Goal: Answer question/provide support

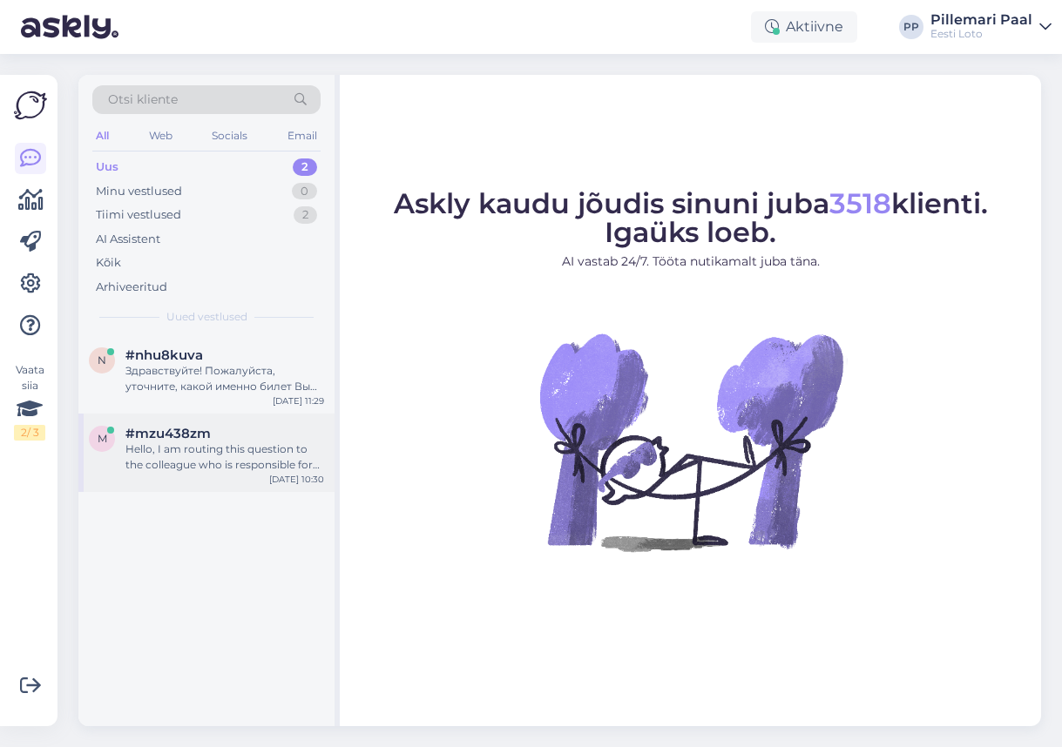
click at [192, 466] on div "Hello, I am routing this question to the colleague who is responsible for this …" at bounding box center [224, 457] width 199 height 31
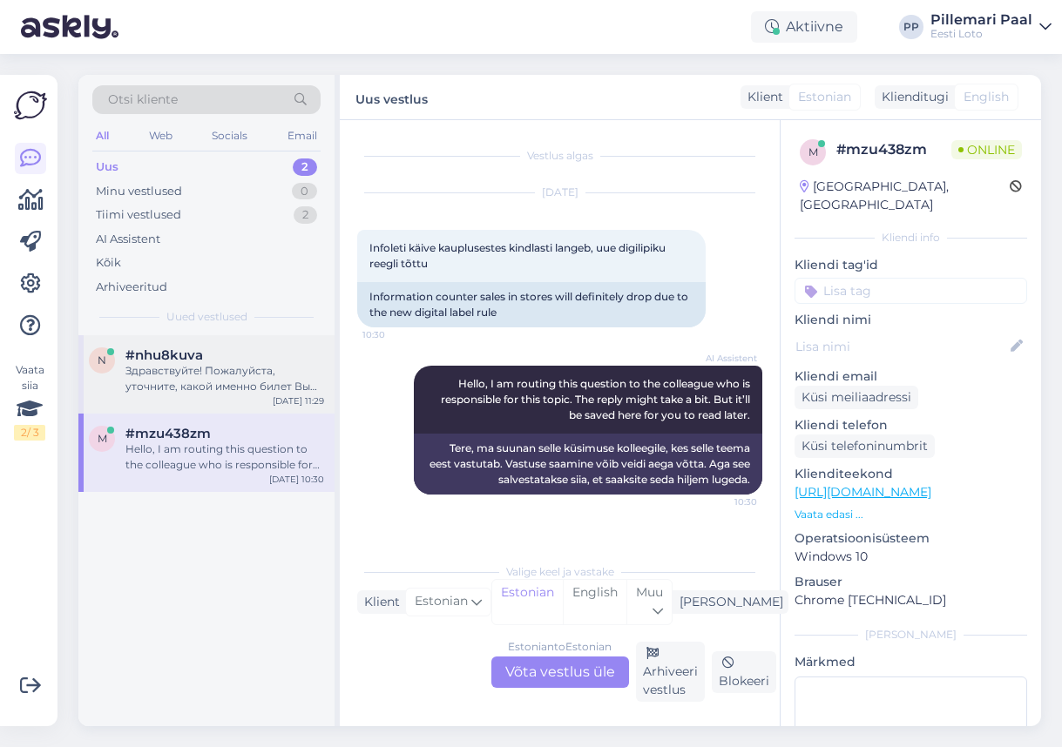
click at [170, 384] on div "Здравствуйте! Пожалуйста, уточните, какой именно билет Вы хотите приобрести." at bounding box center [224, 378] width 199 height 31
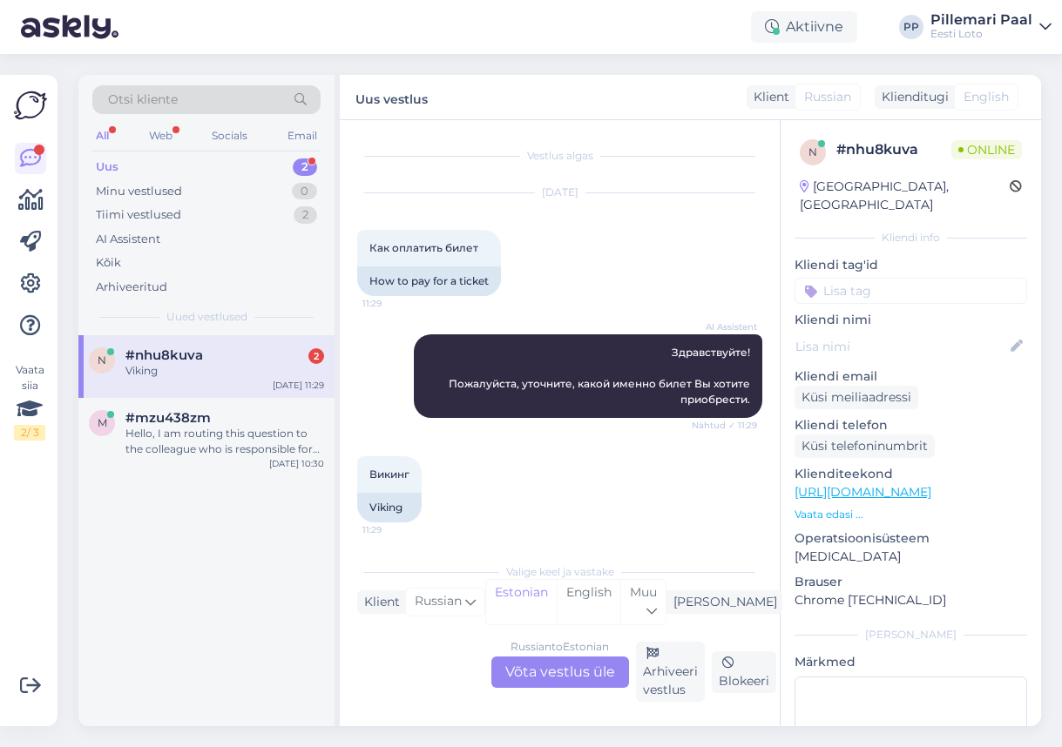
scroll to position [108, 0]
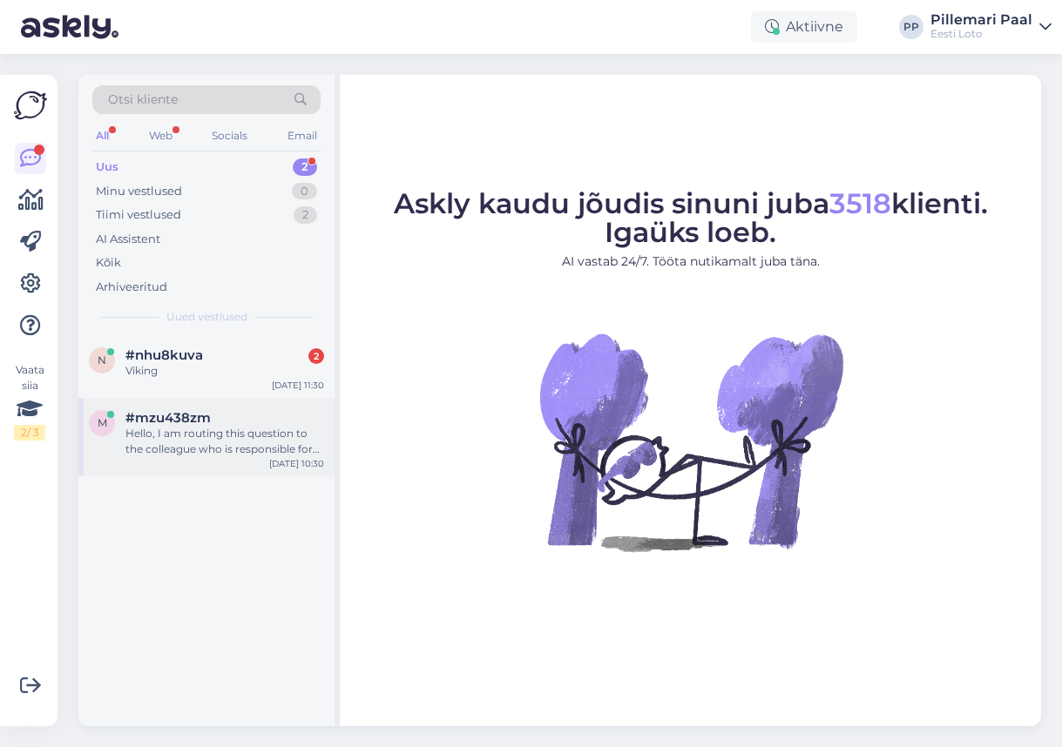
click at [191, 435] on div "Hello, I am routing this question to the colleague who is responsible for this …" at bounding box center [224, 441] width 199 height 31
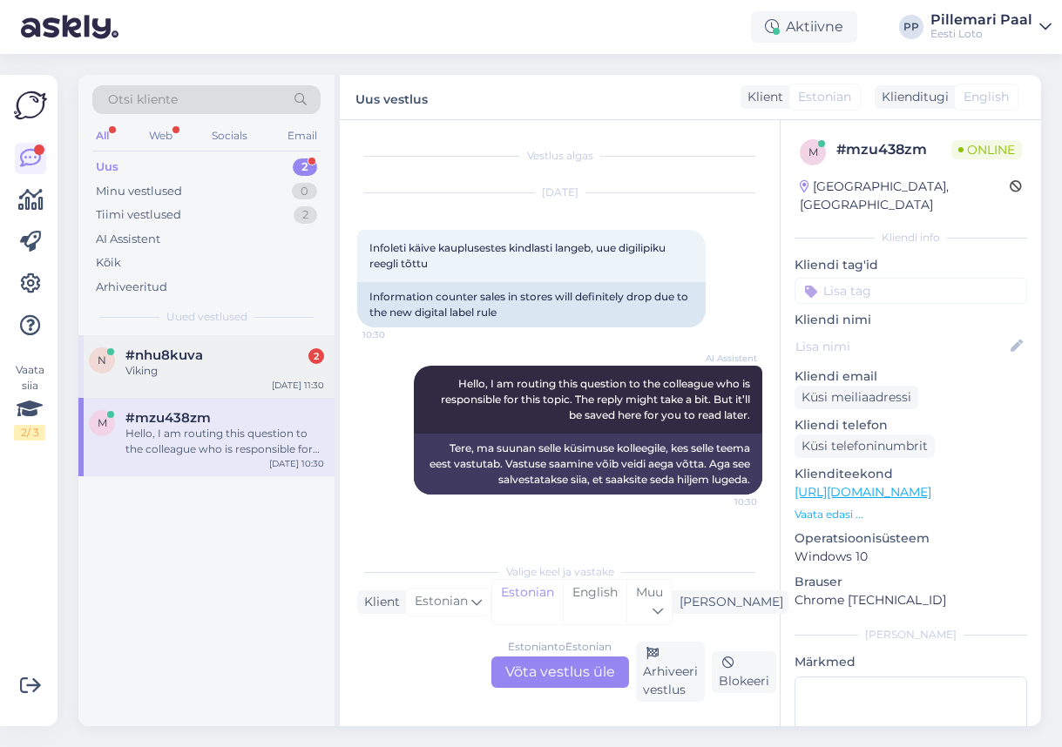
click at [193, 374] on div "Viking" at bounding box center [224, 371] width 199 height 16
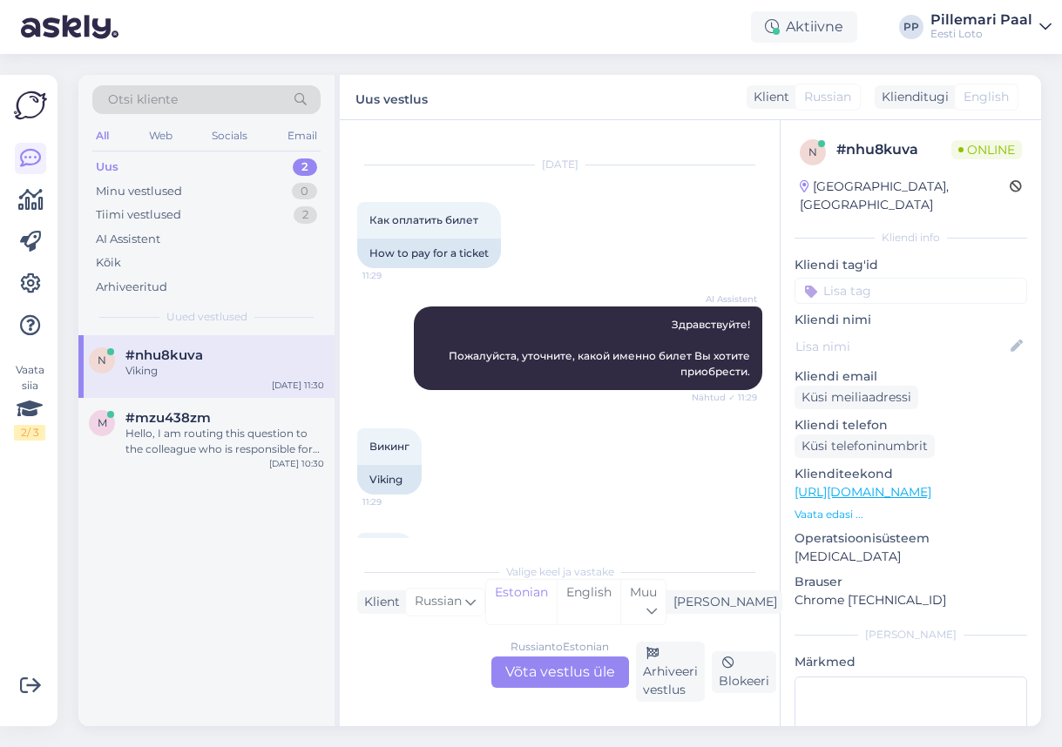
scroll to position [108, 0]
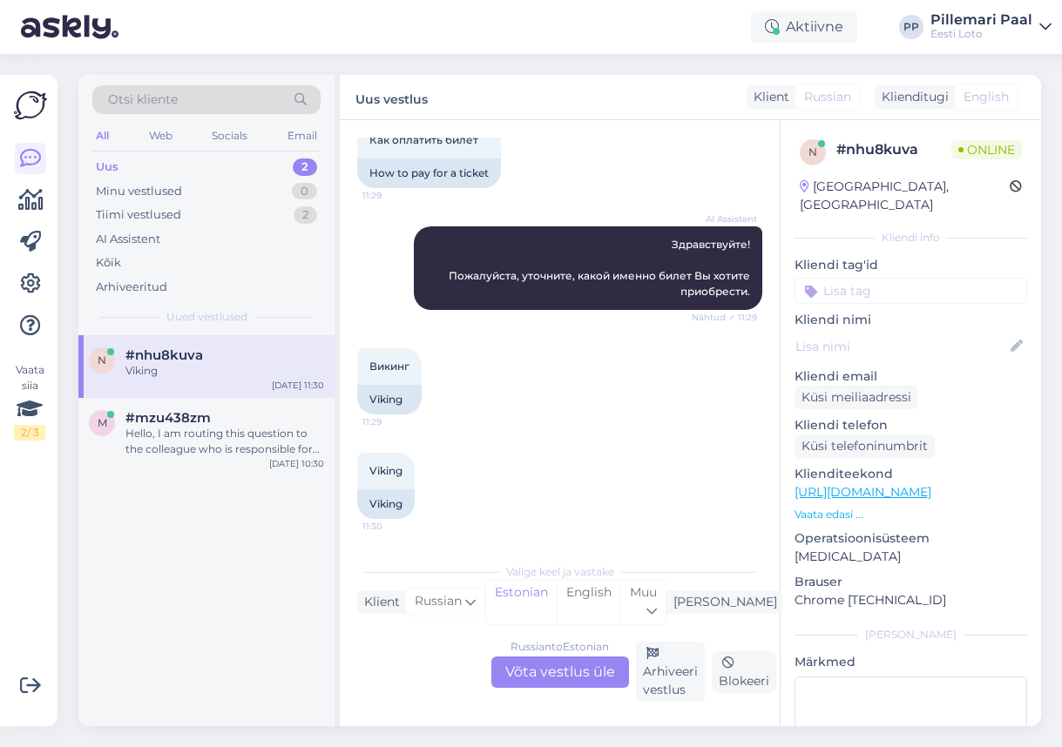
click at [143, 105] on span "Otsi kliente" at bounding box center [143, 100] width 70 height 18
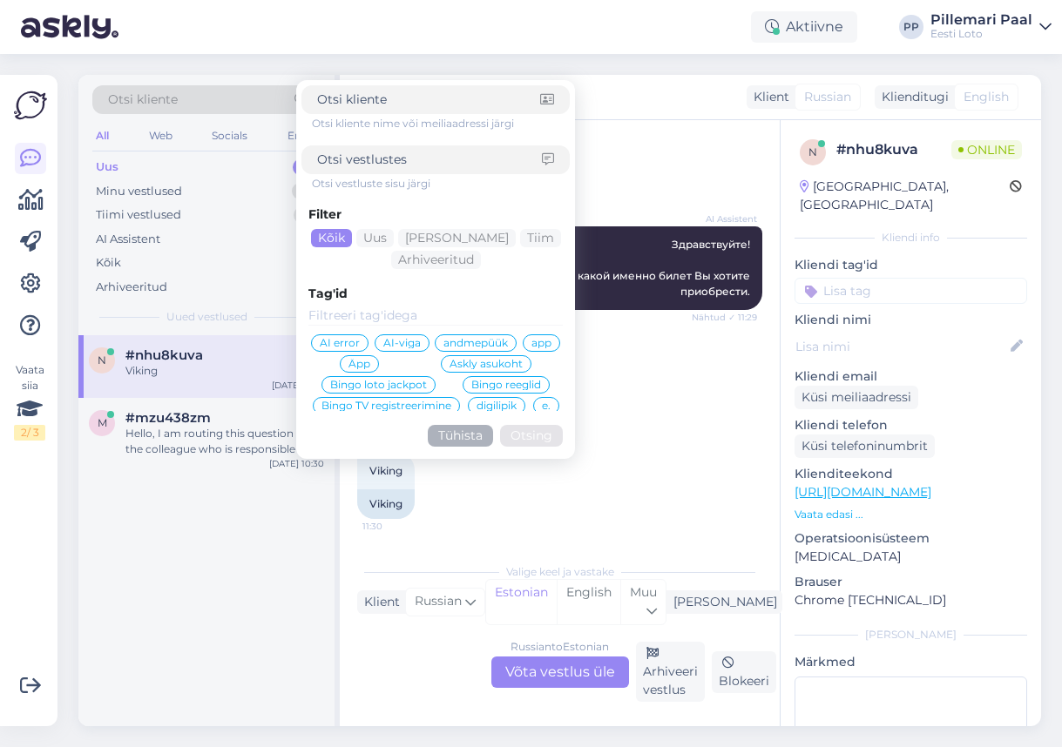
click at [341, 160] on input at bounding box center [429, 160] width 225 height 18
type input "ostan pileti"
click button "Otsing" at bounding box center [531, 436] width 63 height 22
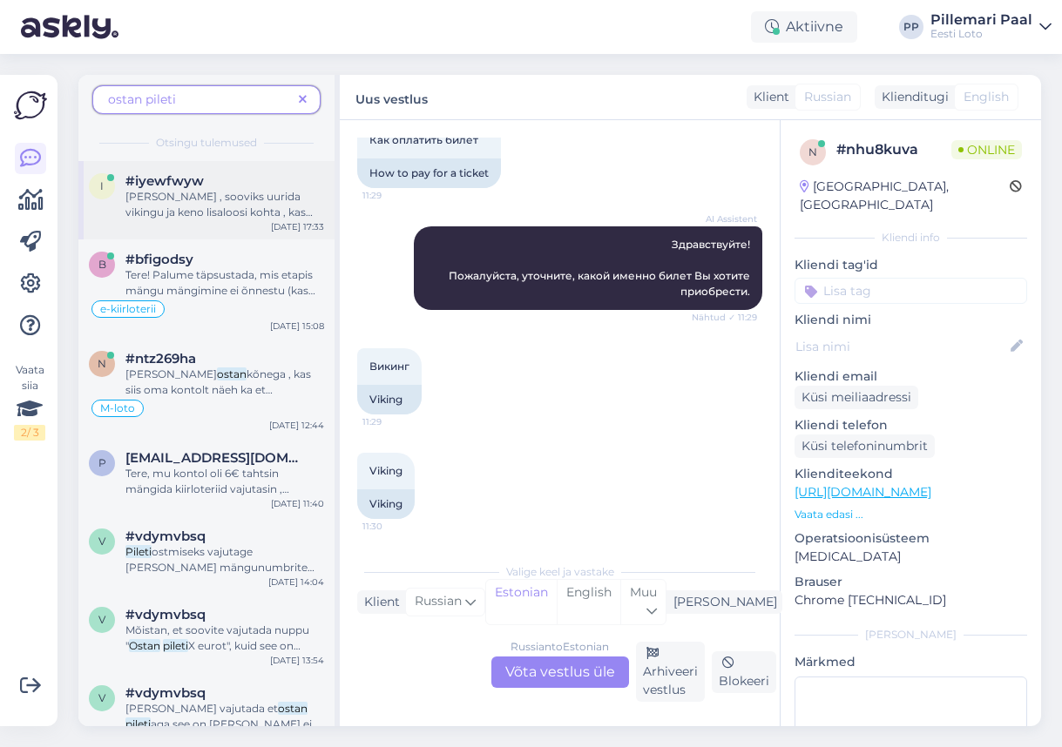
click at [192, 201] on span "Tervist , sooviks uurida vikingu ja keno lisaloosi kohta , kas mõistlikum oleks…" at bounding box center [218, 220] width 187 height 60
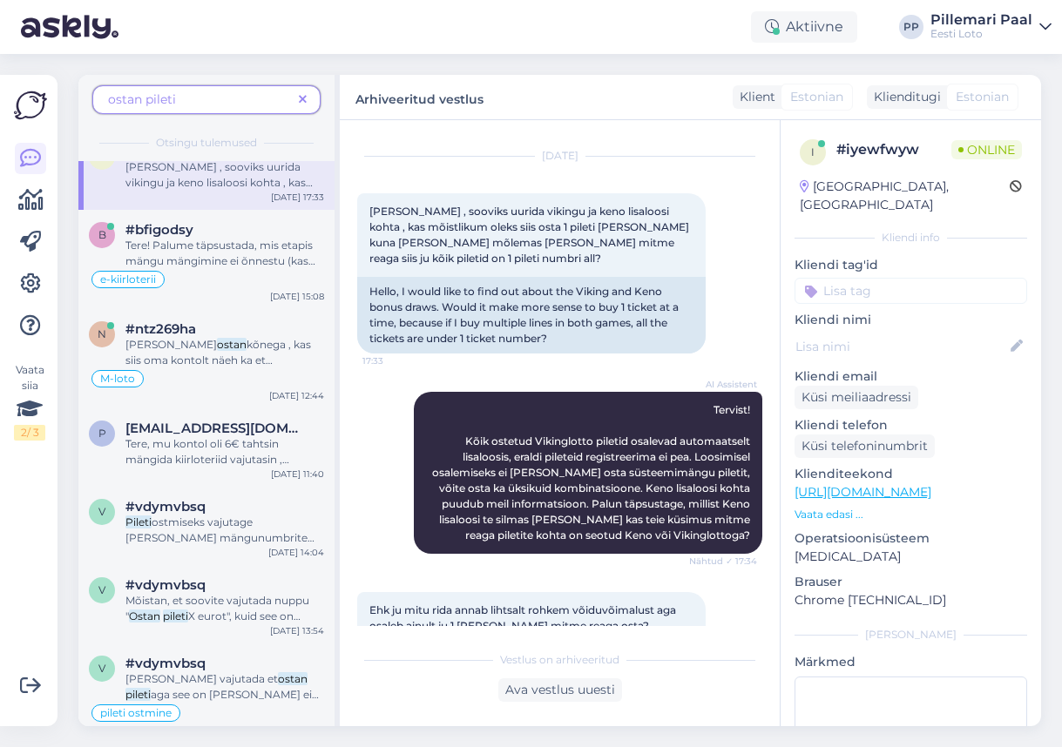
scroll to position [35, 0]
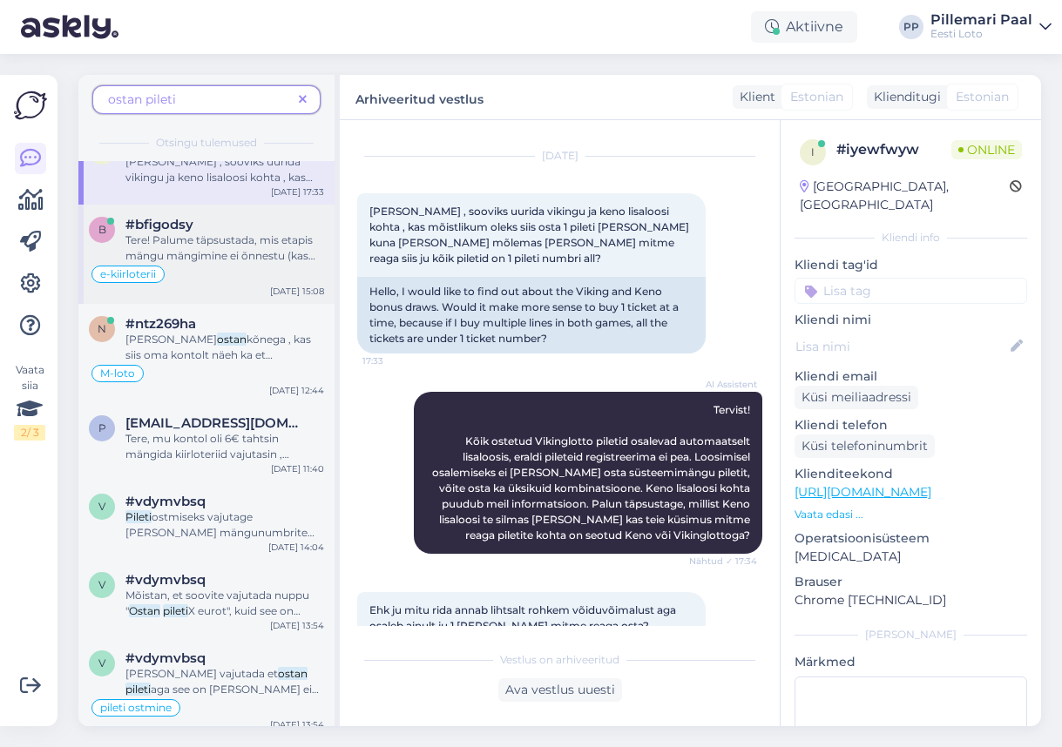
click at [205, 233] on span "Tere! Palume täpsustada, mis etapis mängu mängimine ei õnnestu (kas saate vajut…" at bounding box center [220, 255] width 190 height 44
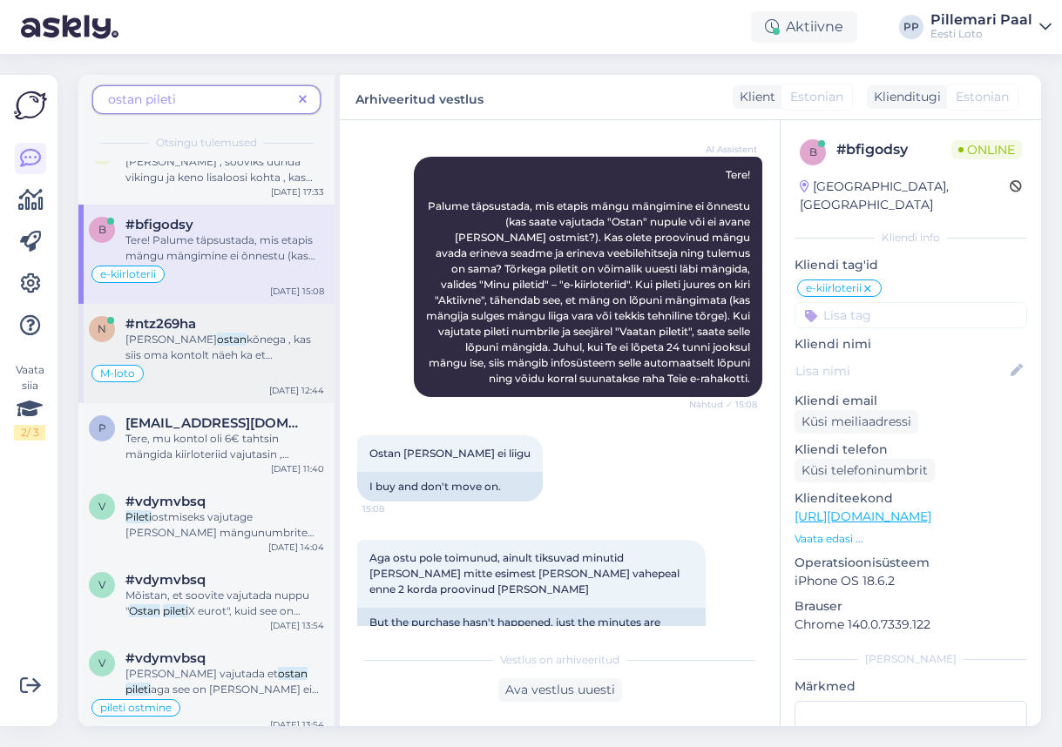
click at [225, 335] on span "kõnega , kas siis oma kontolt näeh ka et olen" at bounding box center [218, 355] width 186 height 44
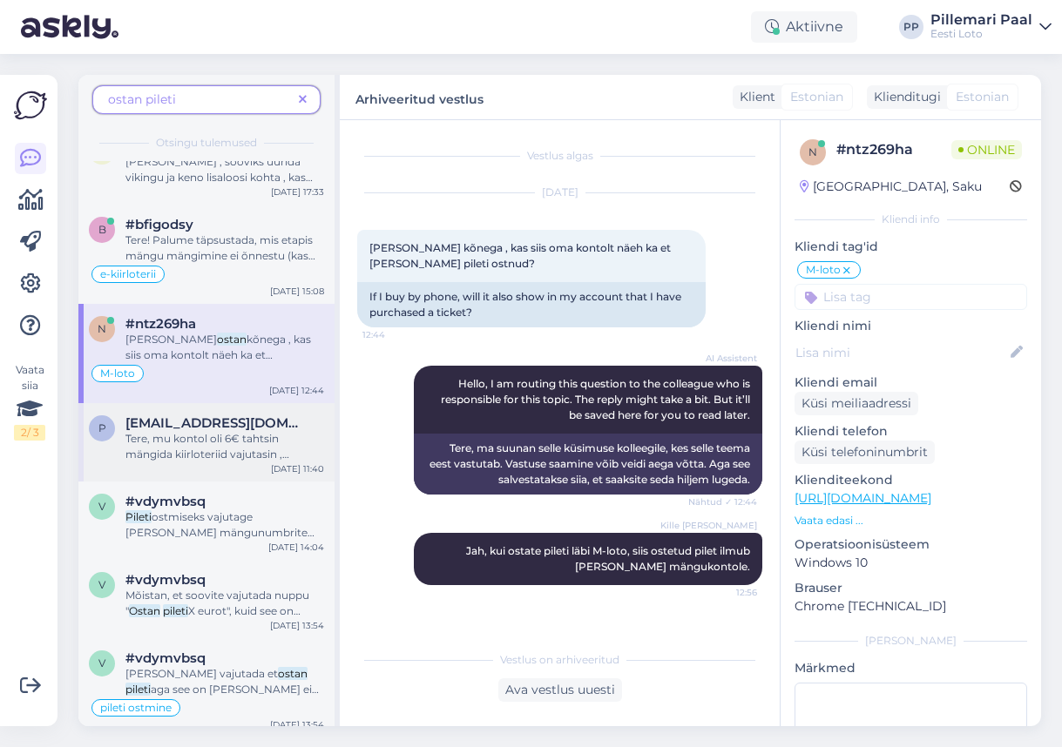
click at [233, 423] on span "preilirandmaa@gmail.com" at bounding box center [215, 423] width 181 height 16
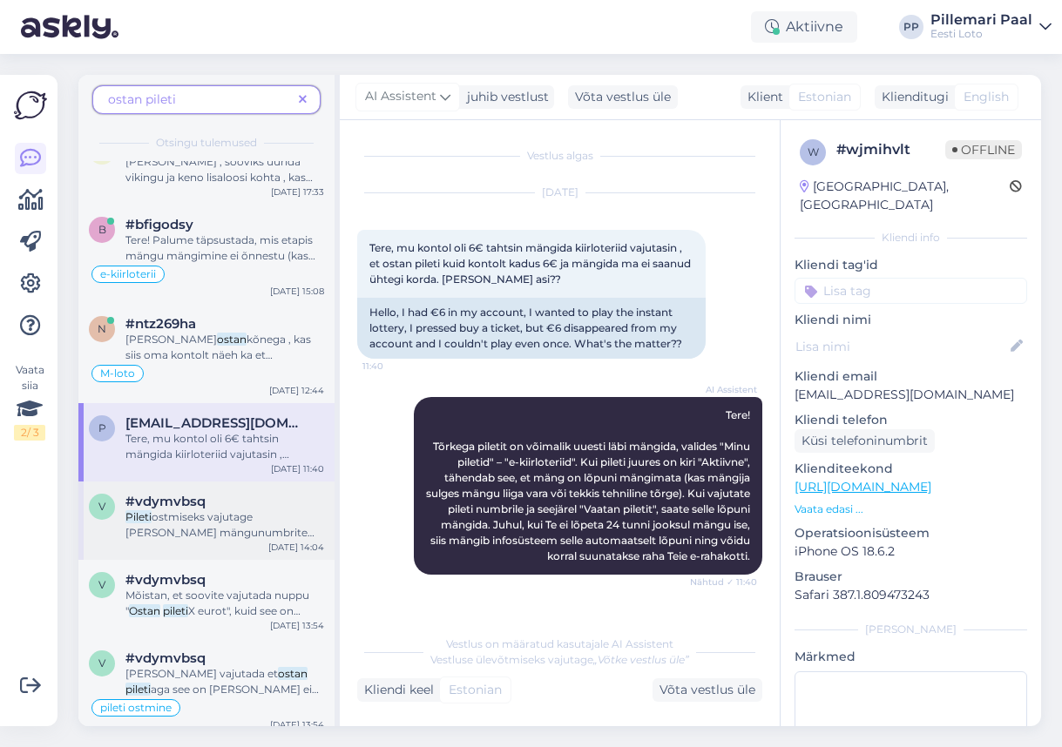
click at [206, 525] on div "Pileti ostmiseks vajutage peale mängunumbrite valimist nupule „ Ostan pileti X …" at bounding box center [224, 524] width 199 height 31
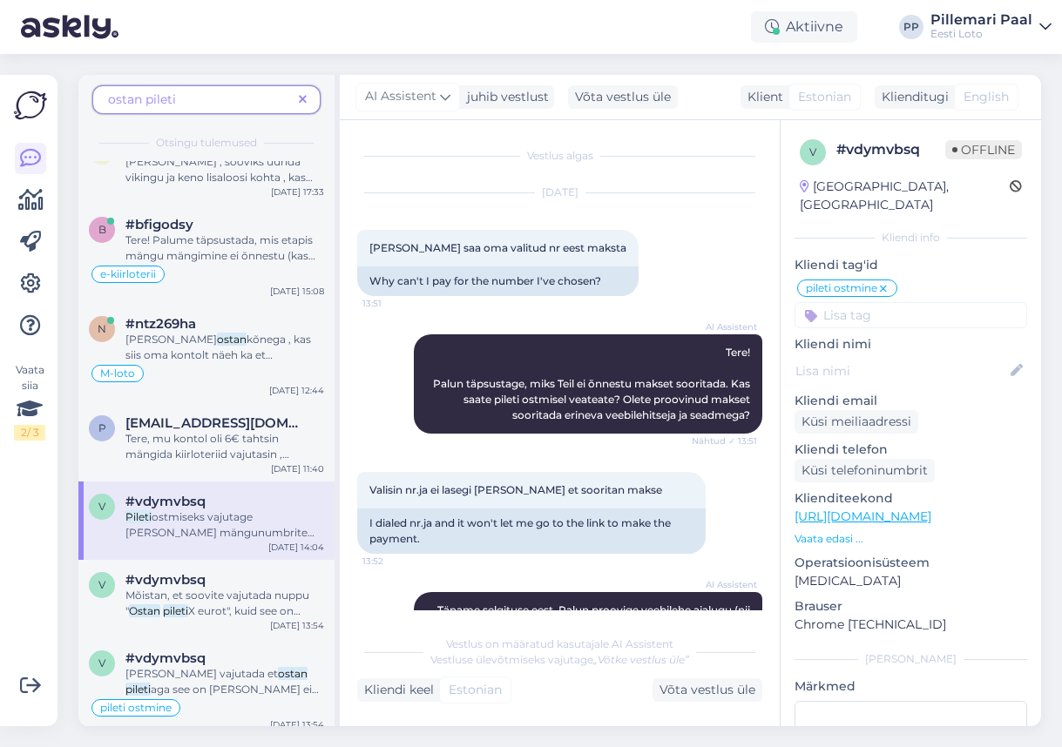
scroll to position [1240, 0]
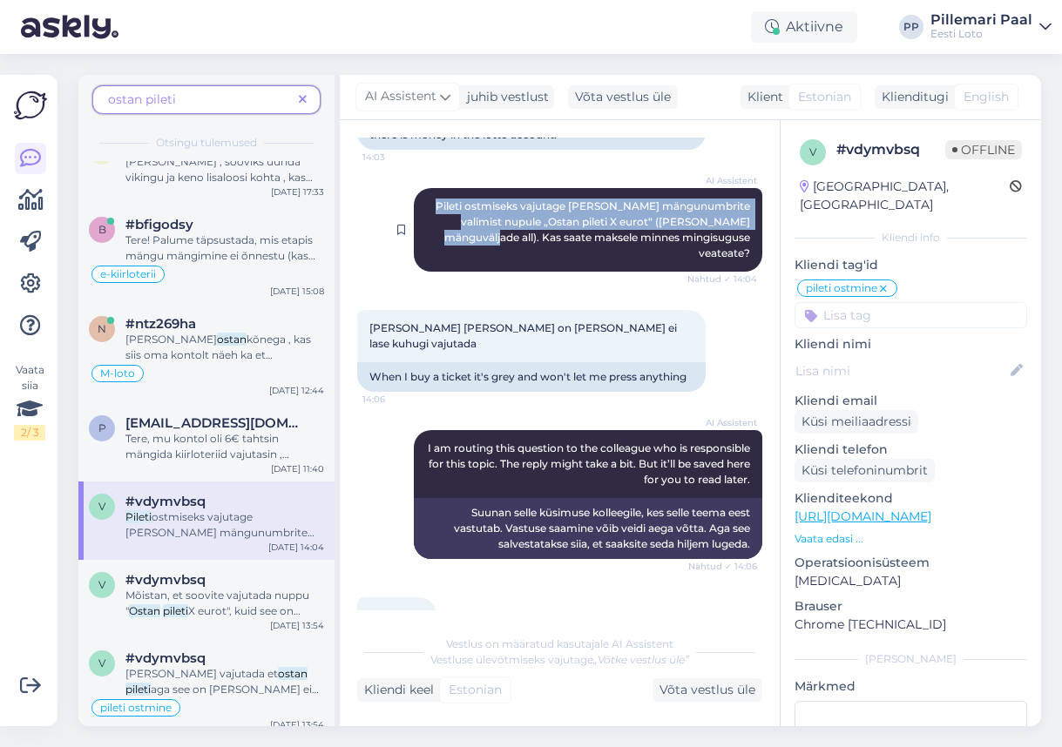
drag, startPoint x: 451, startPoint y: 172, endPoint x: 752, endPoint y: 191, distance: 301.9
click at [752, 191] on div "AI Assistent Pileti ostmiseks vajutage peale mängunumbrite valimist nupule „Ost…" at bounding box center [588, 230] width 348 height 84
copy span "Pileti ostmiseks vajutage peale mängunumbrite valimist nupule „Ostan pileti X e…"
click at [303, 98] on icon at bounding box center [303, 100] width 8 height 12
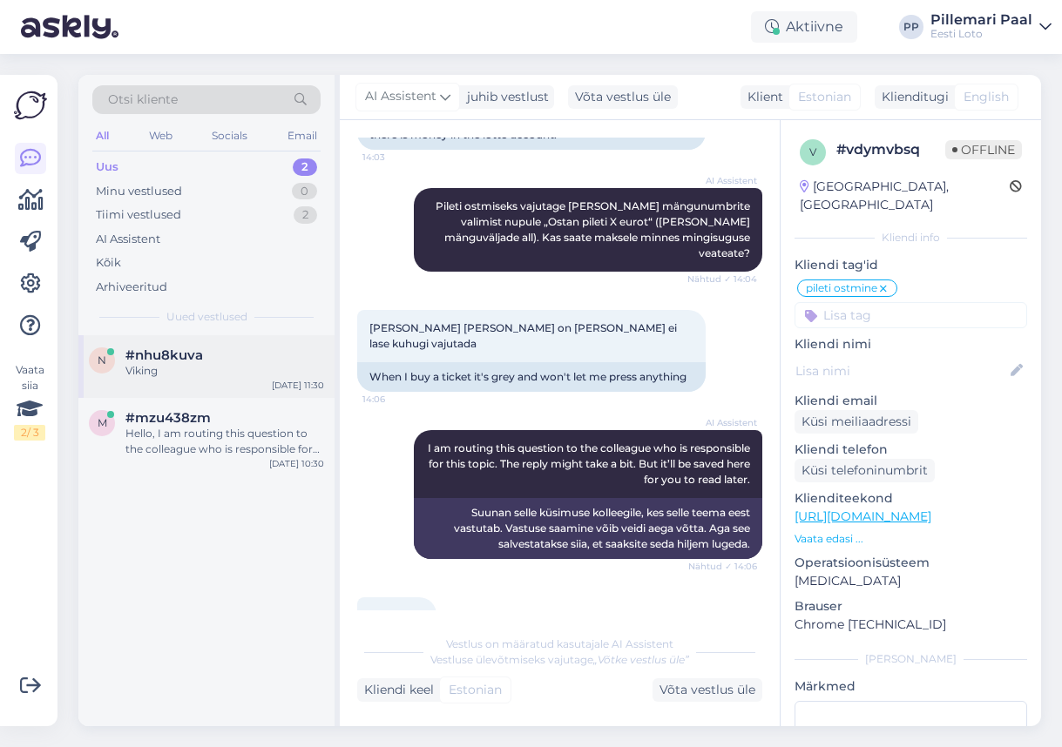
click at [199, 368] on div "Viking" at bounding box center [224, 371] width 199 height 16
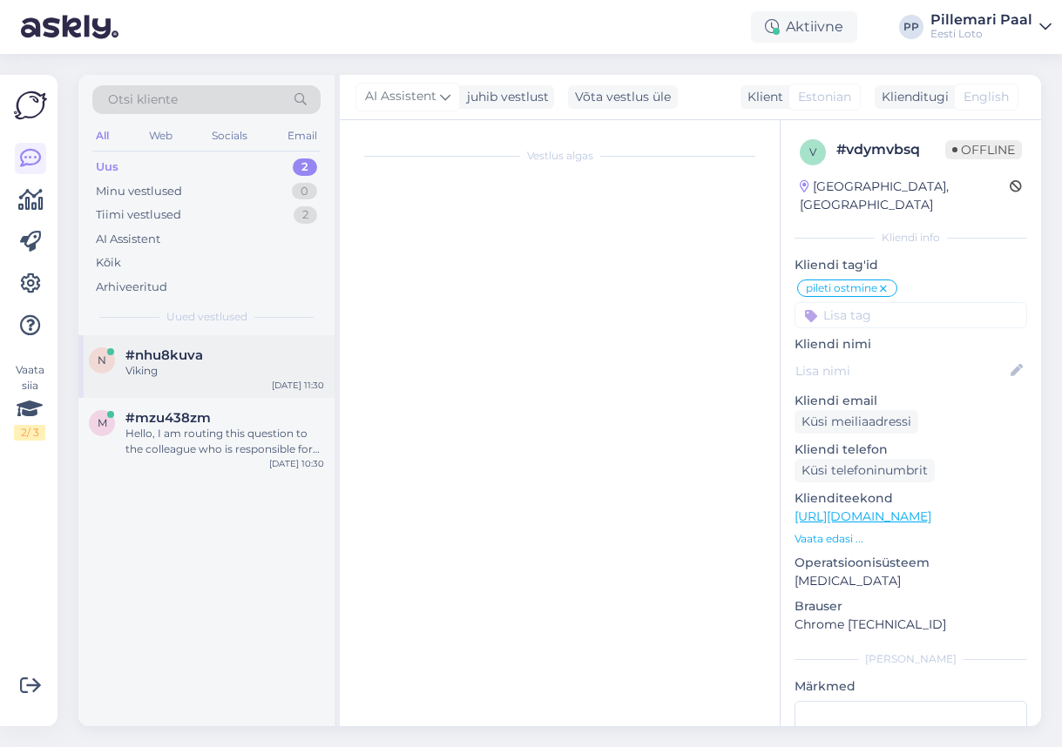
scroll to position [108, 0]
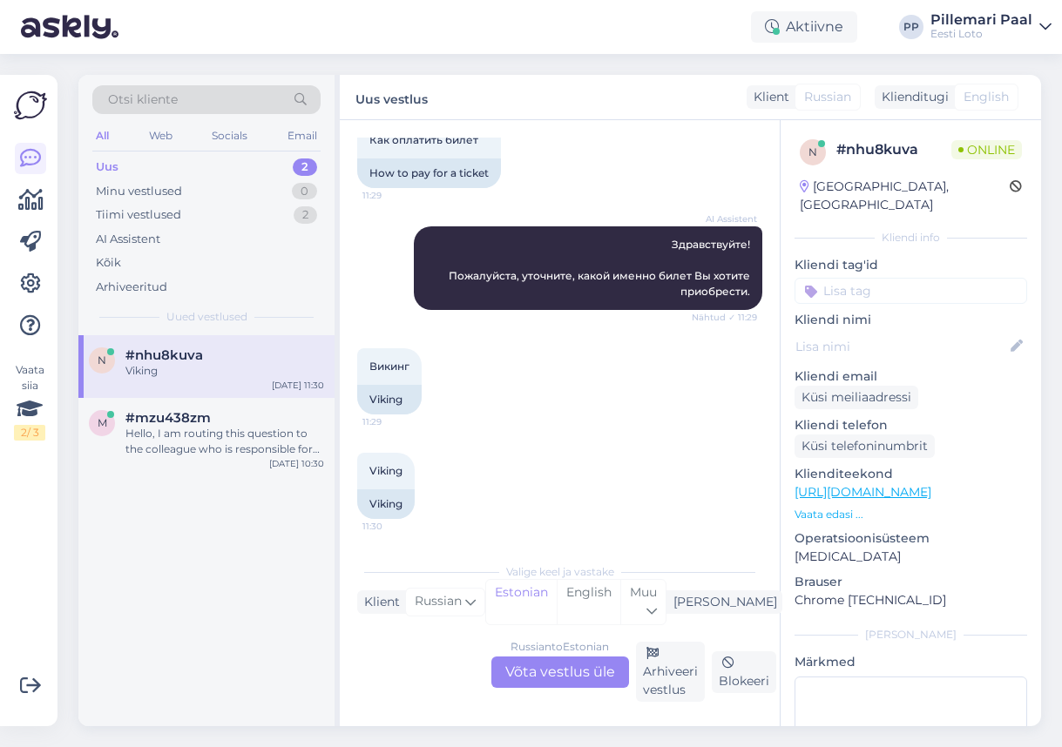
click at [561, 670] on div "Russian to Estonian Võta vestlus üle" at bounding box center [560, 672] width 138 height 31
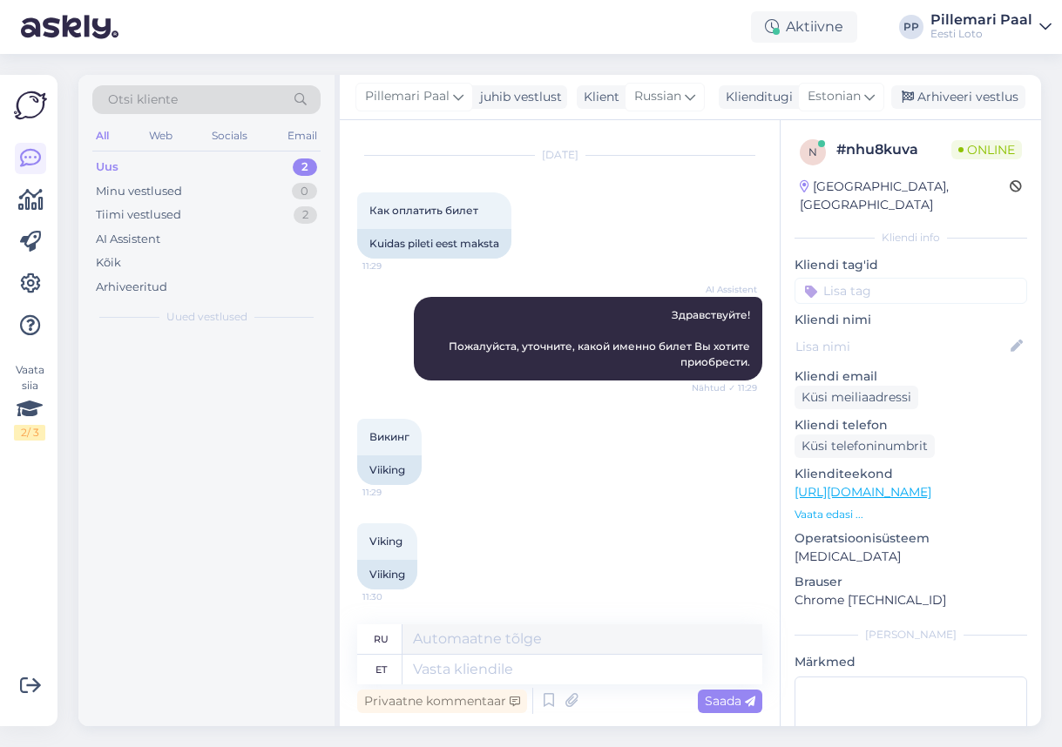
scroll to position [37, 0]
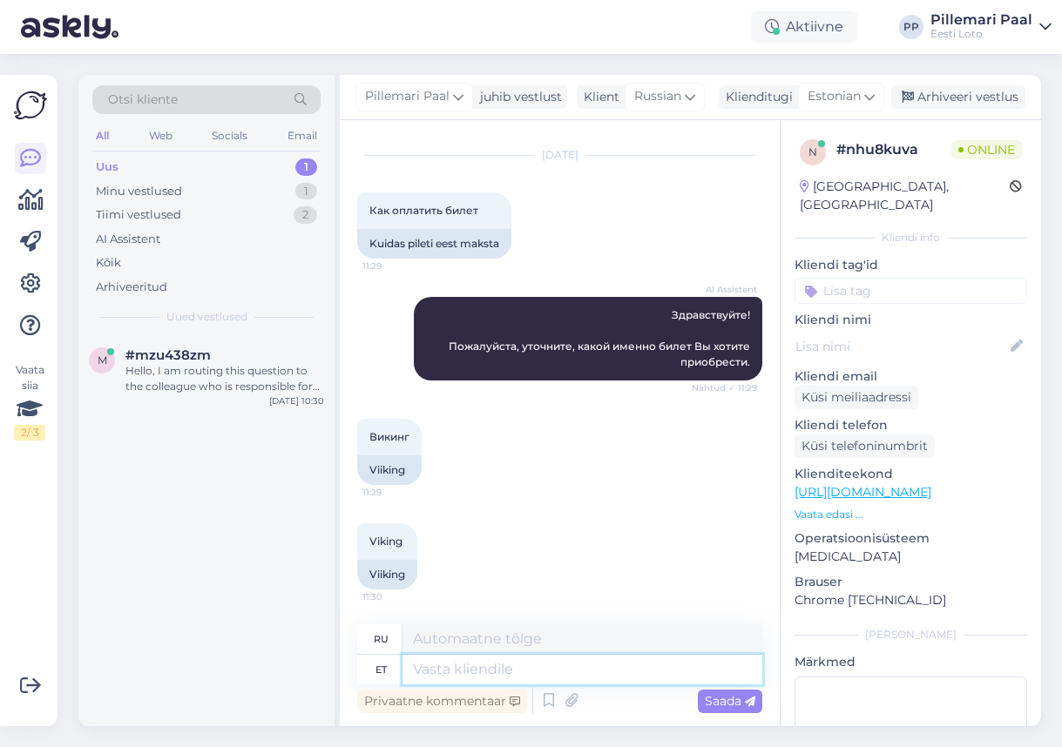
click at [471, 671] on textarea at bounding box center [582, 670] width 360 height 30
paste textarea "Pileti ostmiseks vajutage peale mängunumbrite valimist nupule „Ostan pileti X e…"
type textarea "Pileti ostmiseks vajutage peale mängunumbrite valimist nupule „Ostan pileti X e…"
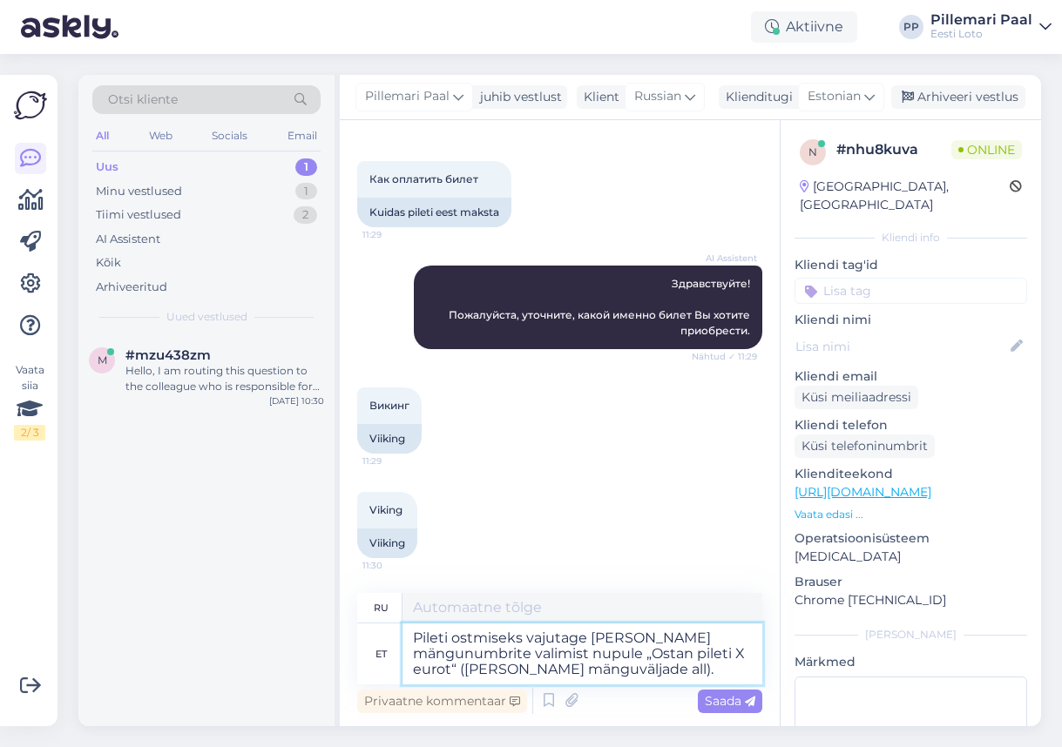
type textarea "Чтобы приобрести билет, после выбора игровых номеров нажмите кнопку «Купить бил…"
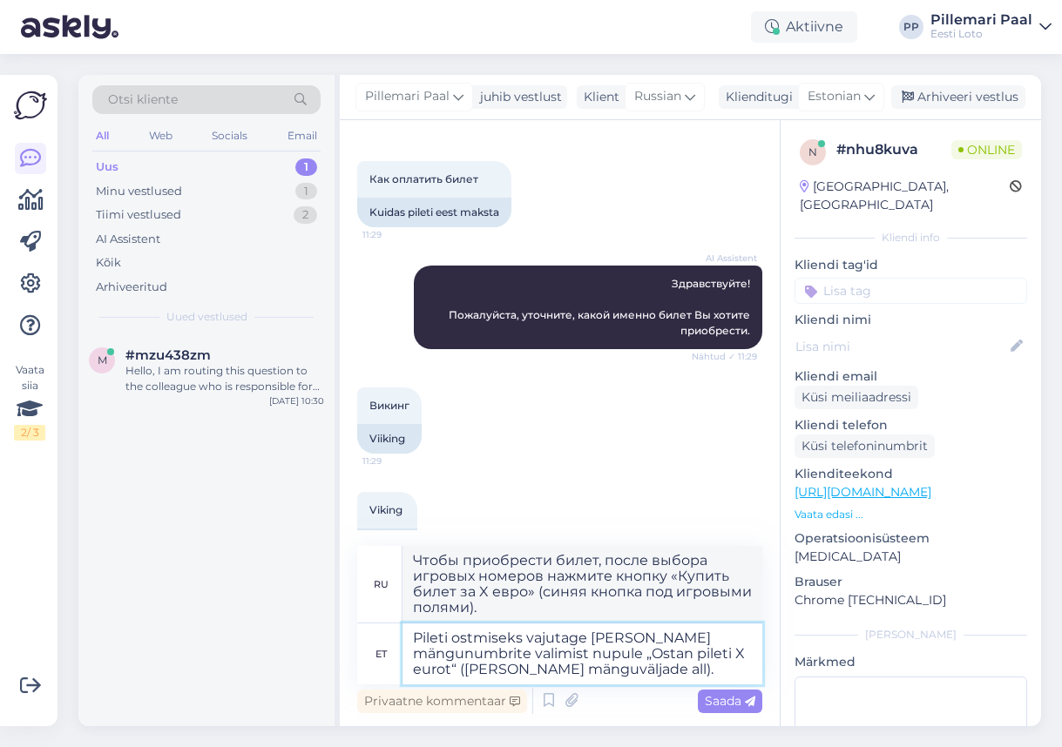
scroll to position [108, 0]
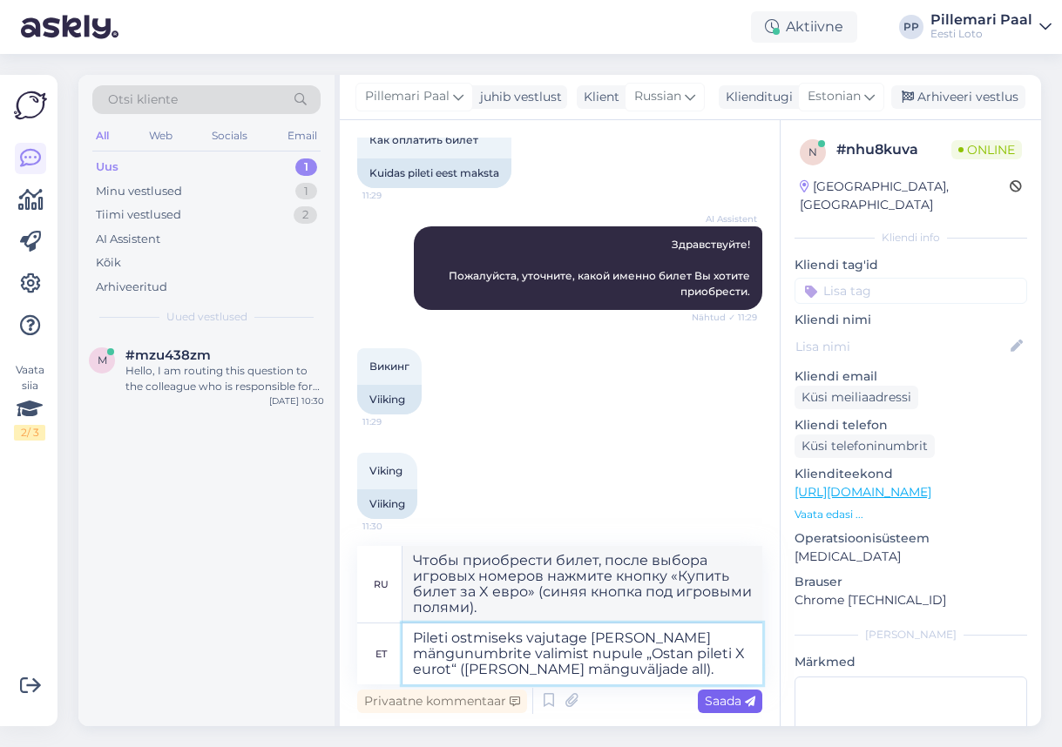
type textarea "Pileti ostmiseks vajutage peale mängunumbrite valimist nupule „Ostan pileti X e…"
click at [727, 692] on div "Saada" at bounding box center [730, 702] width 64 height 24
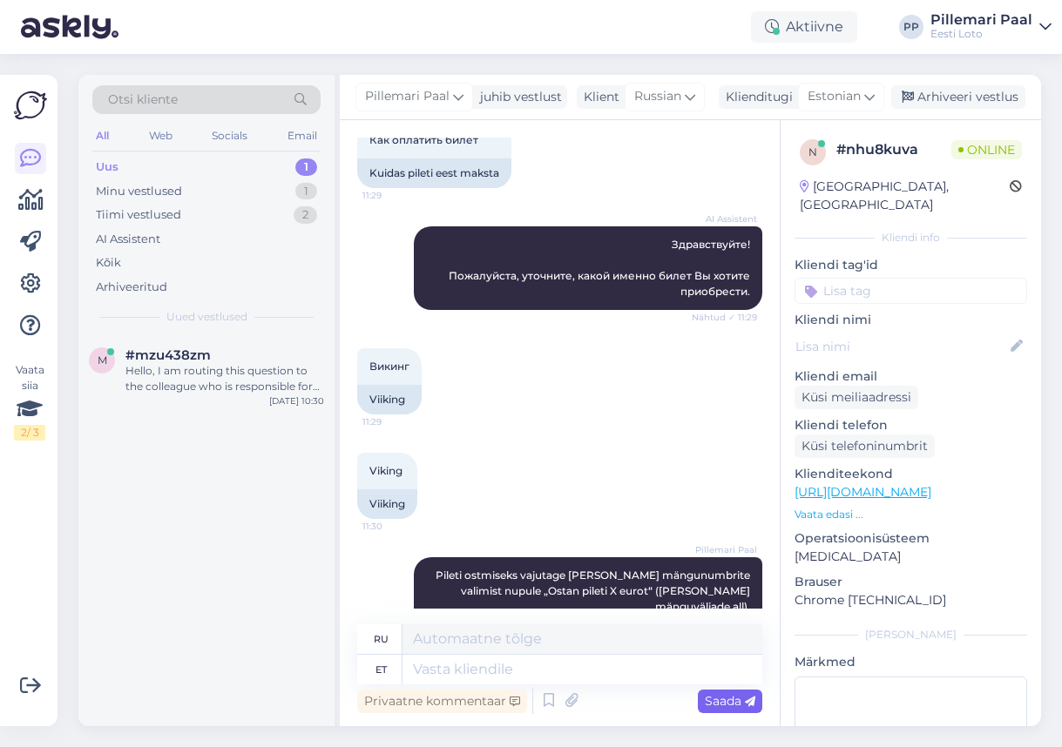
scroll to position [189, 0]
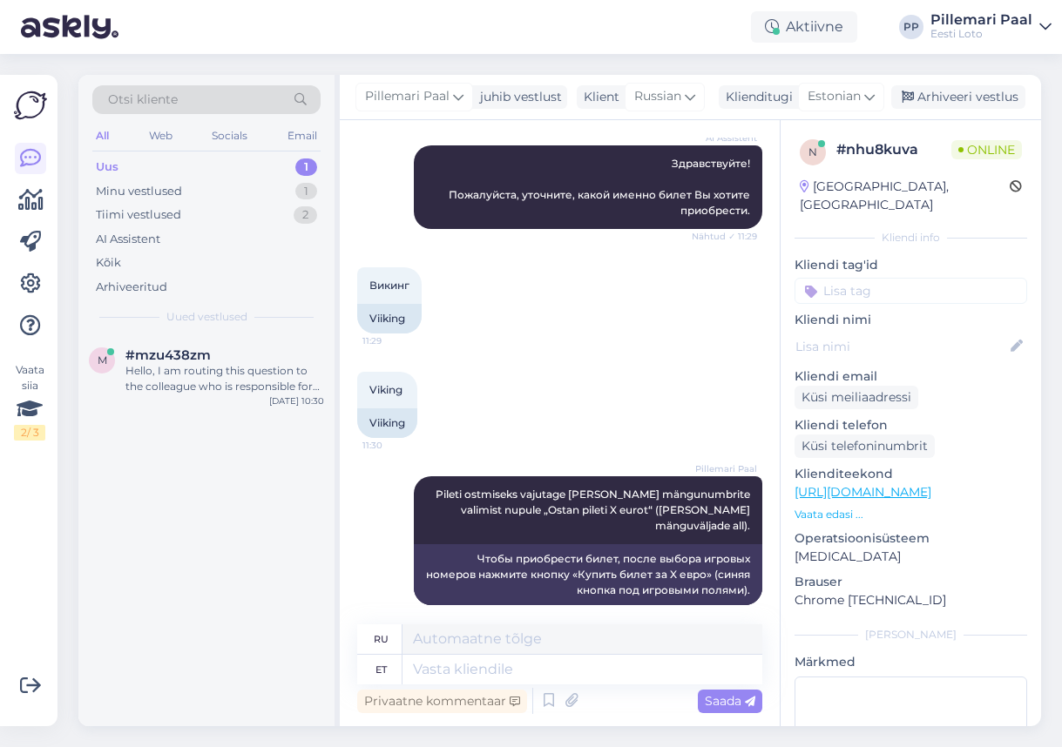
click at [839, 278] on input at bounding box center [910, 291] width 233 height 26
type input "pileti ostmine"
click at [843, 332] on span "Pileti ostmine" at bounding box center [863, 337] width 72 height 10
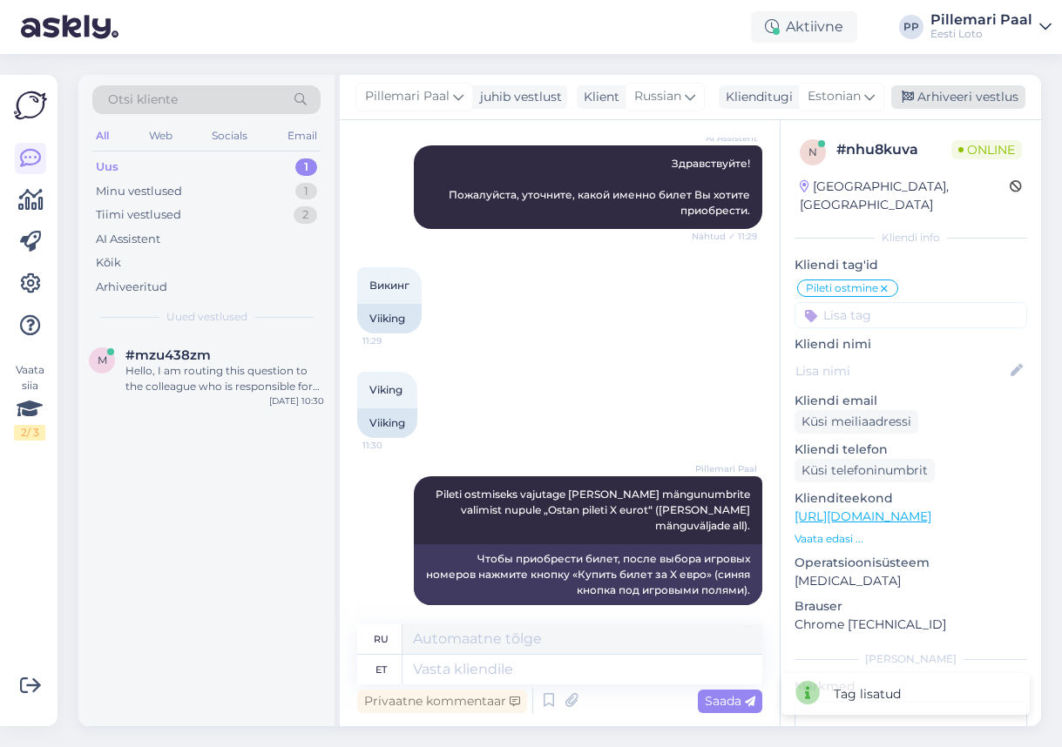
click at [962, 98] on div "Arhiveeri vestlus" at bounding box center [958, 97] width 134 height 24
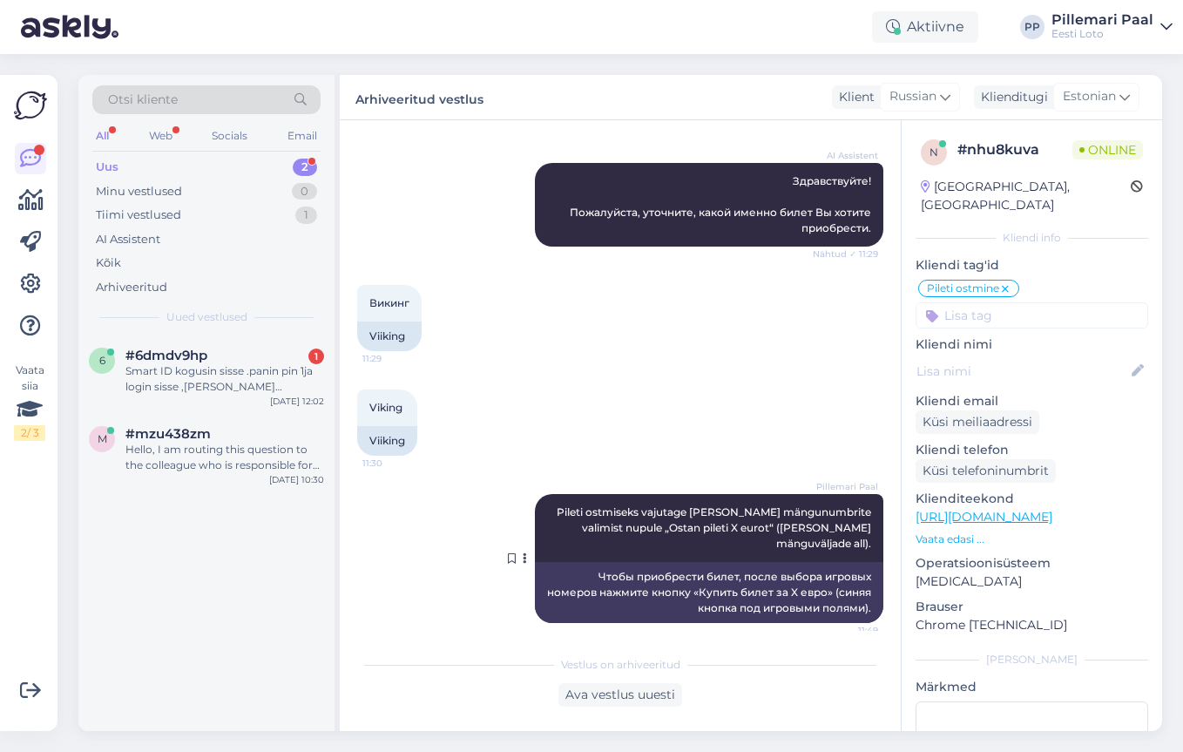
scroll to position [167, 0]
